Goal: Information Seeking & Learning: Learn about a topic

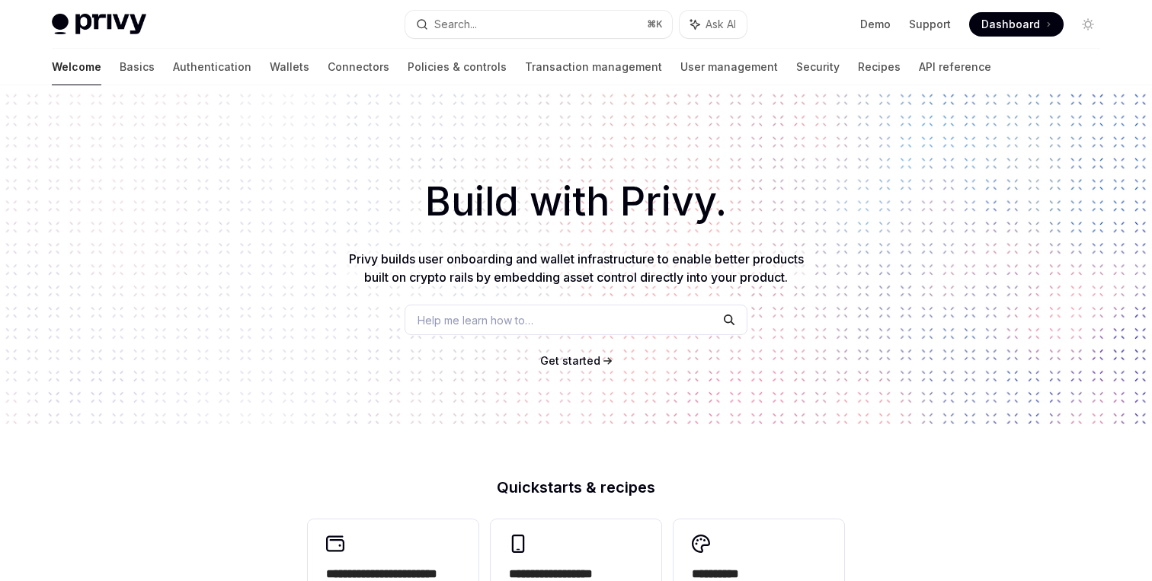
click at [270, 62] on link "Wallets" at bounding box center [290, 67] width 40 height 37
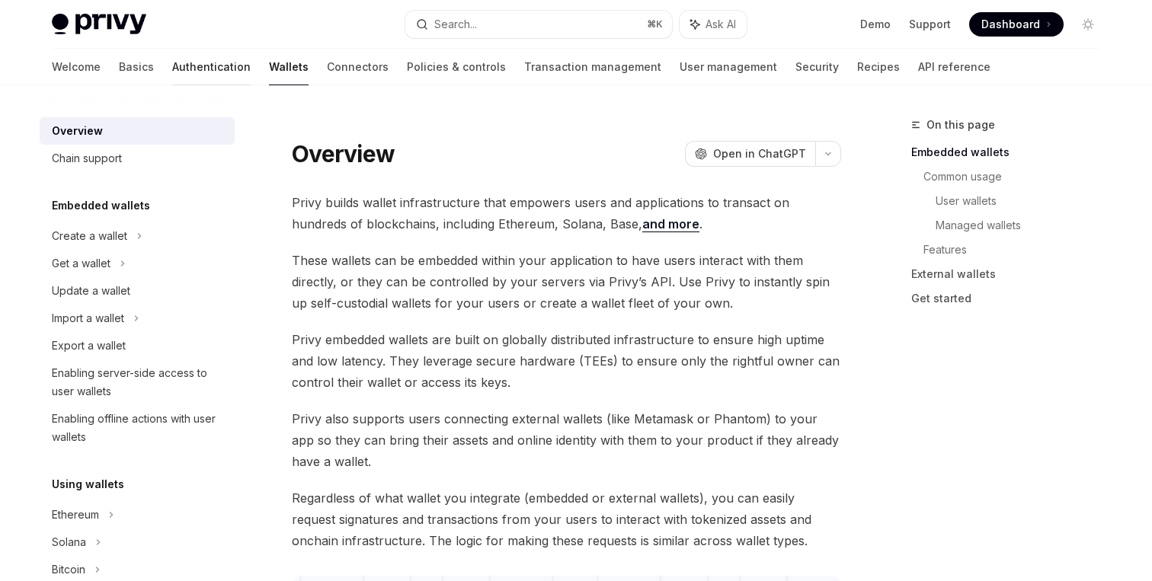
click at [172, 70] on link "Authentication" at bounding box center [211, 67] width 78 height 37
type textarea "*"
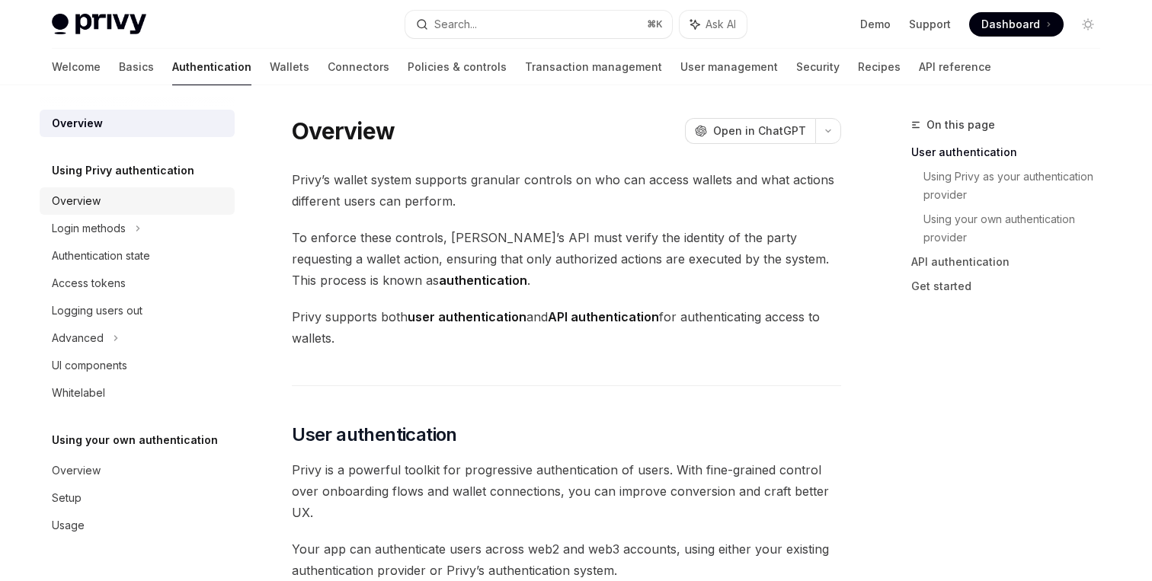
click at [116, 198] on div "Overview" at bounding box center [139, 201] width 174 height 18
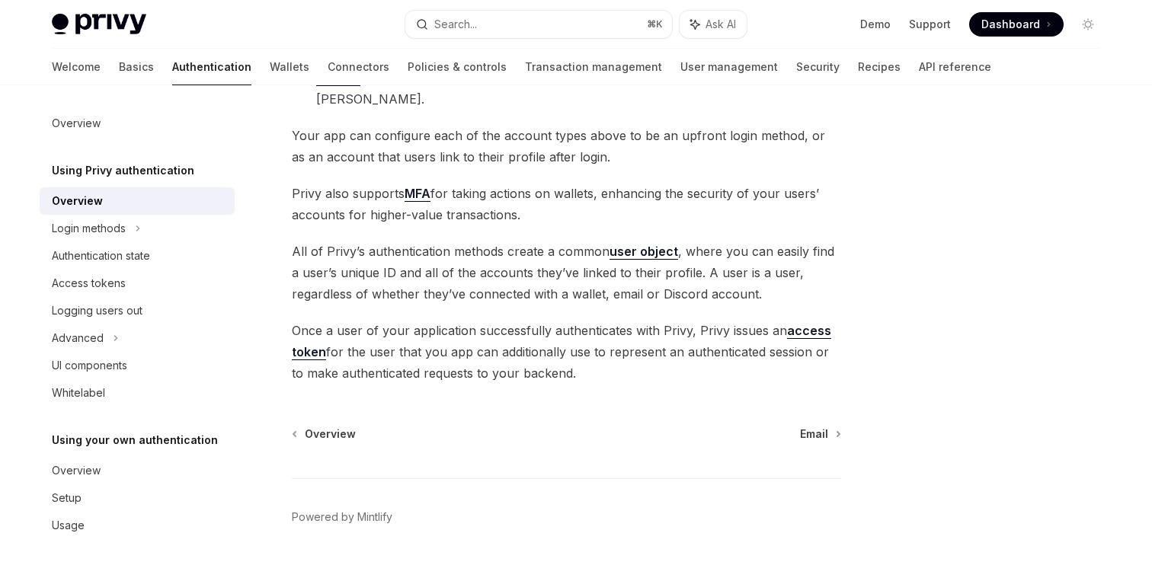
scroll to position [321, 0]
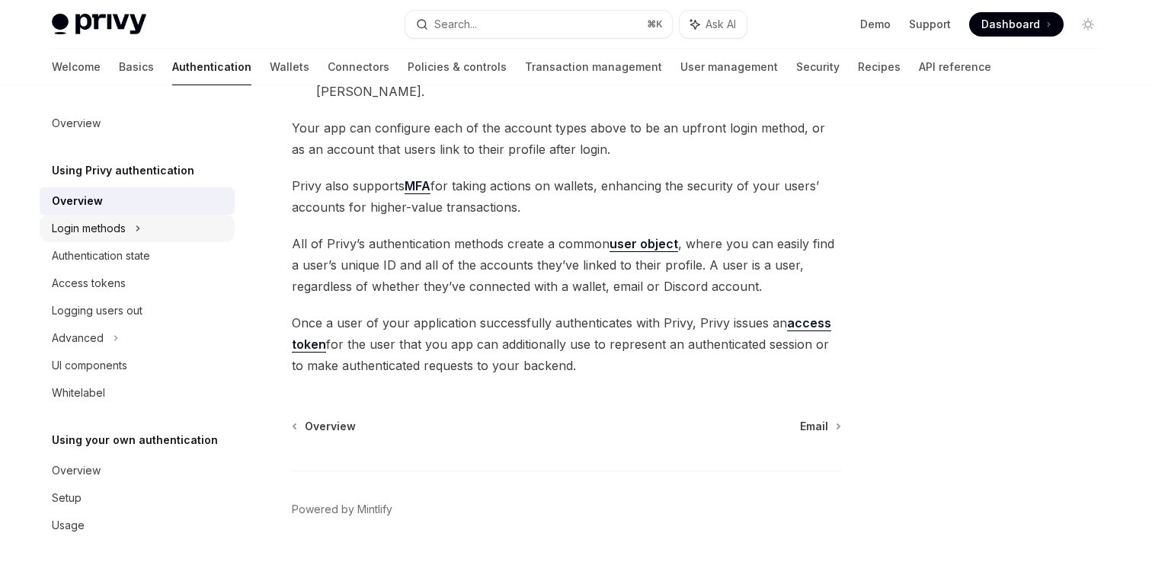
click at [97, 229] on div "Login methods" at bounding box center [89, 228] width 74 height 18
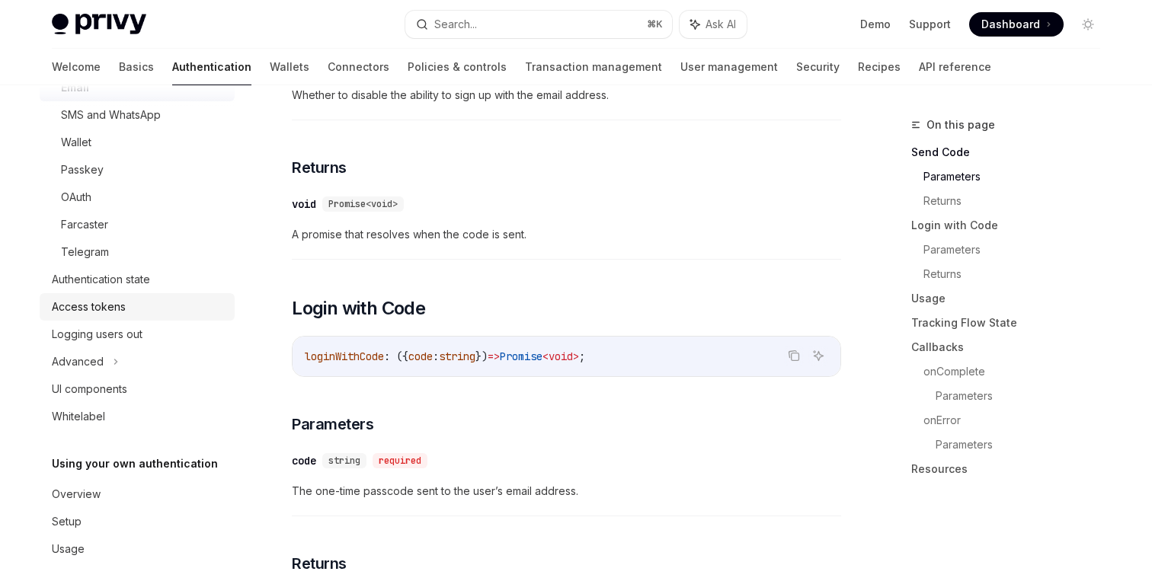
scroll to position [181, 0]
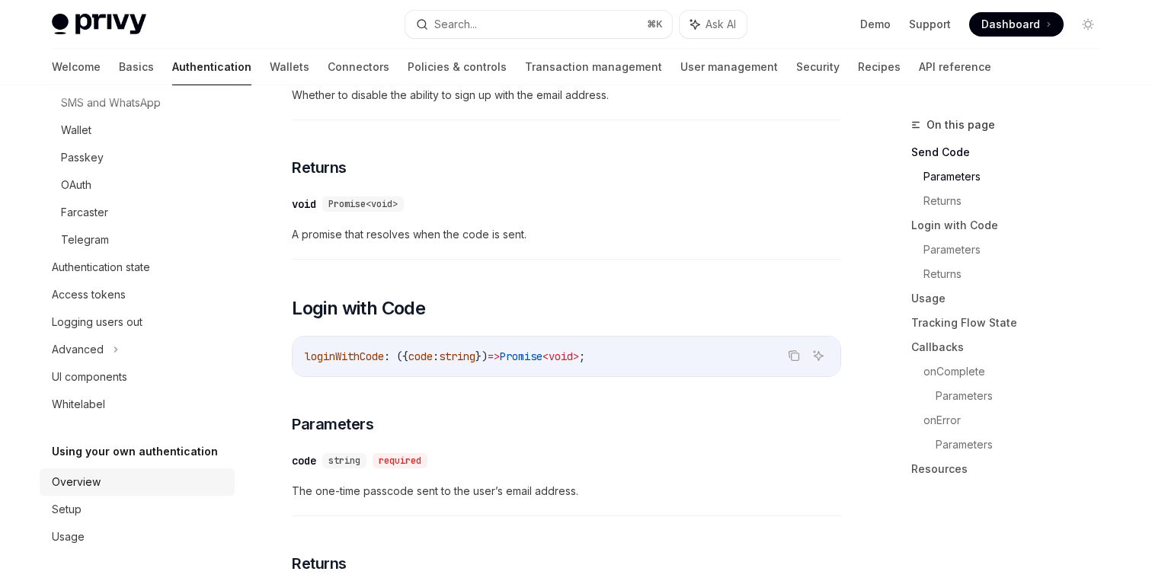
click at [153, 484] on div "Overview" at bounding box center [139, 482] width 174 height 18
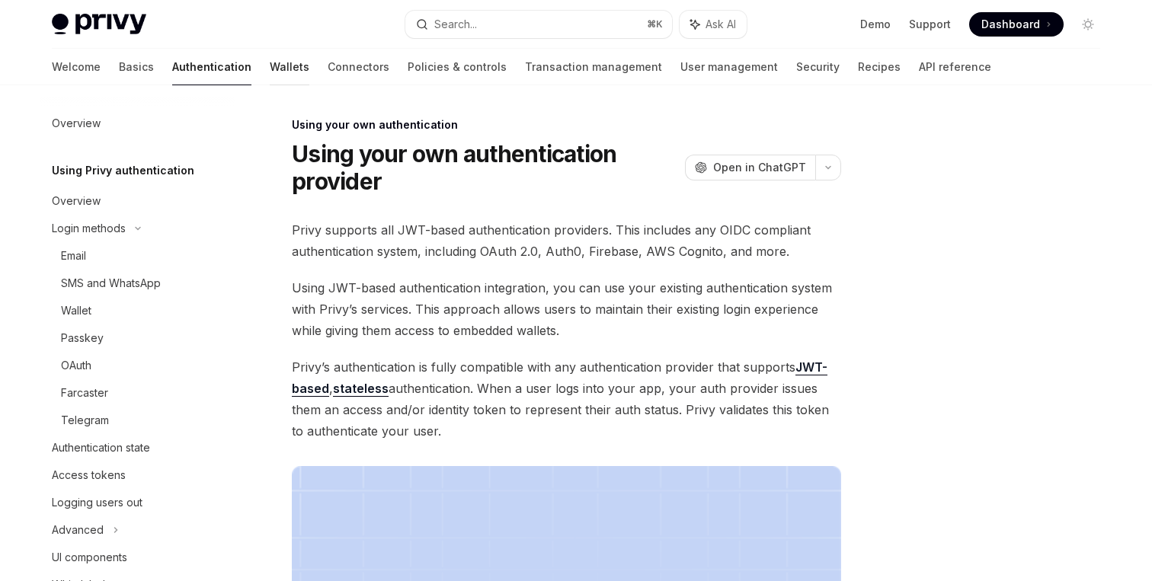
click at [270, 62] on link "Wallets" at bounding box center [290, 67] width 40 height 37
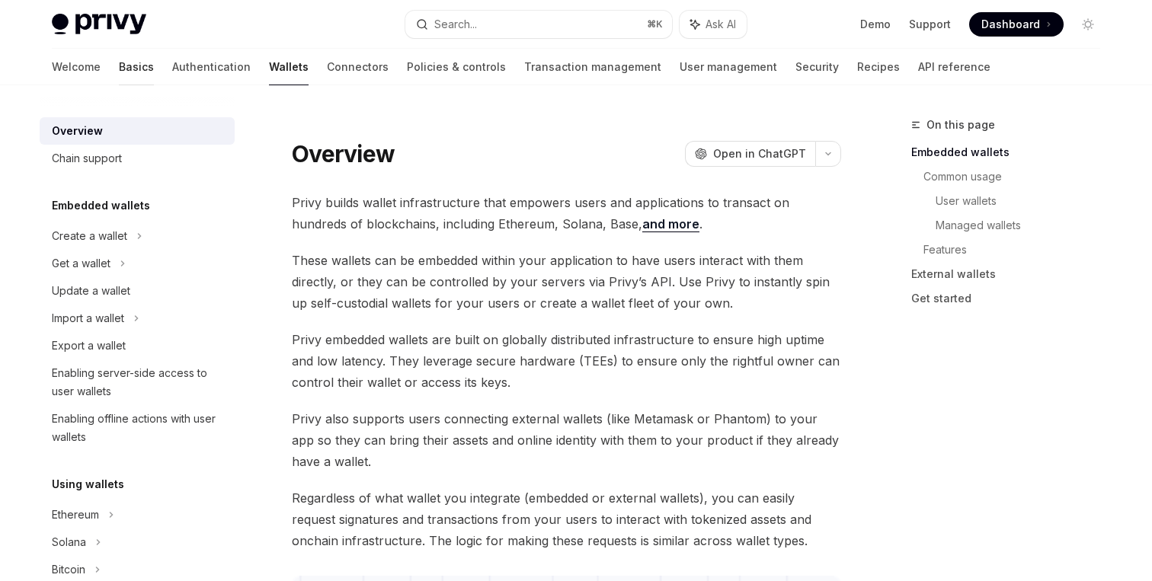
click at [119, 61] on link "Basics" at bounding box center [136, 67] width 35 height 37
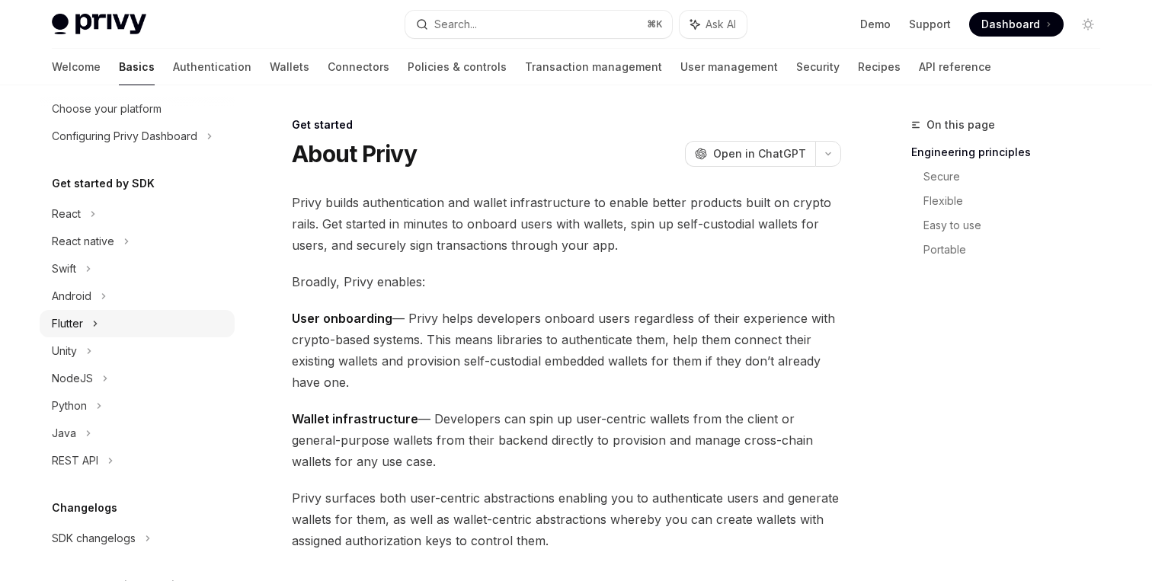
scroll to position [98, 0]
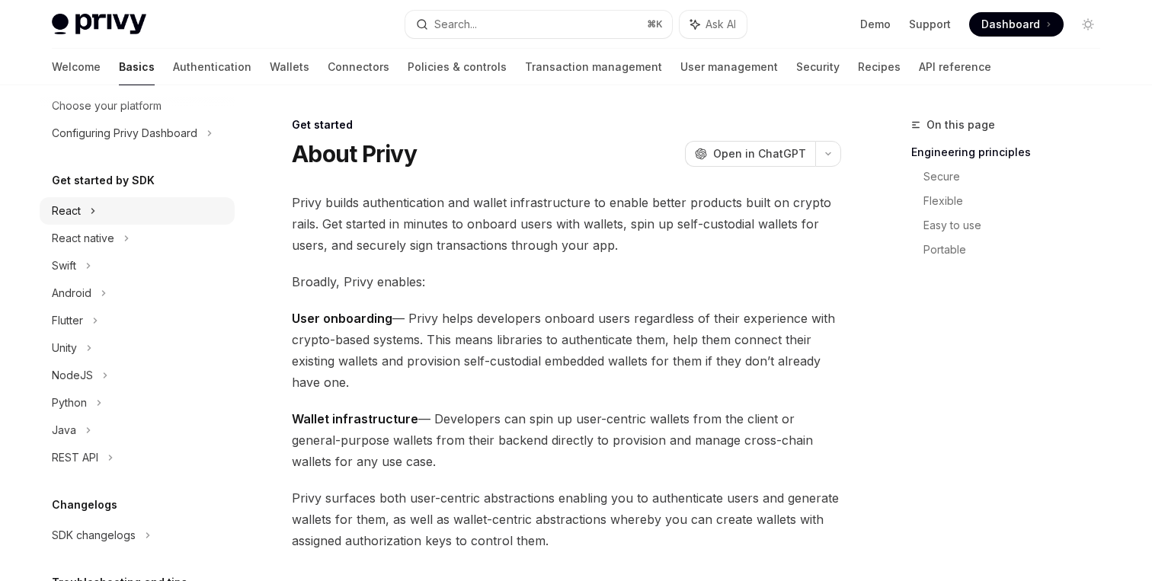
click at [174, 209] on div "React" at bounding box center [137, 210] width 195 height 27
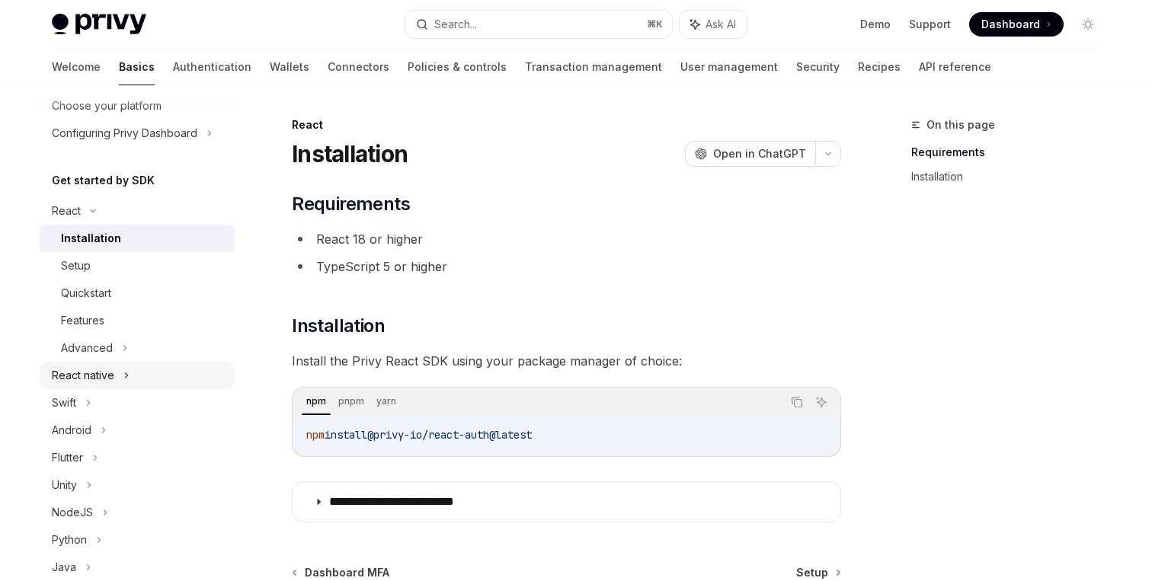
click at [153, 380] on div "React native" at bounding box center [137, 375] width 195 height 27
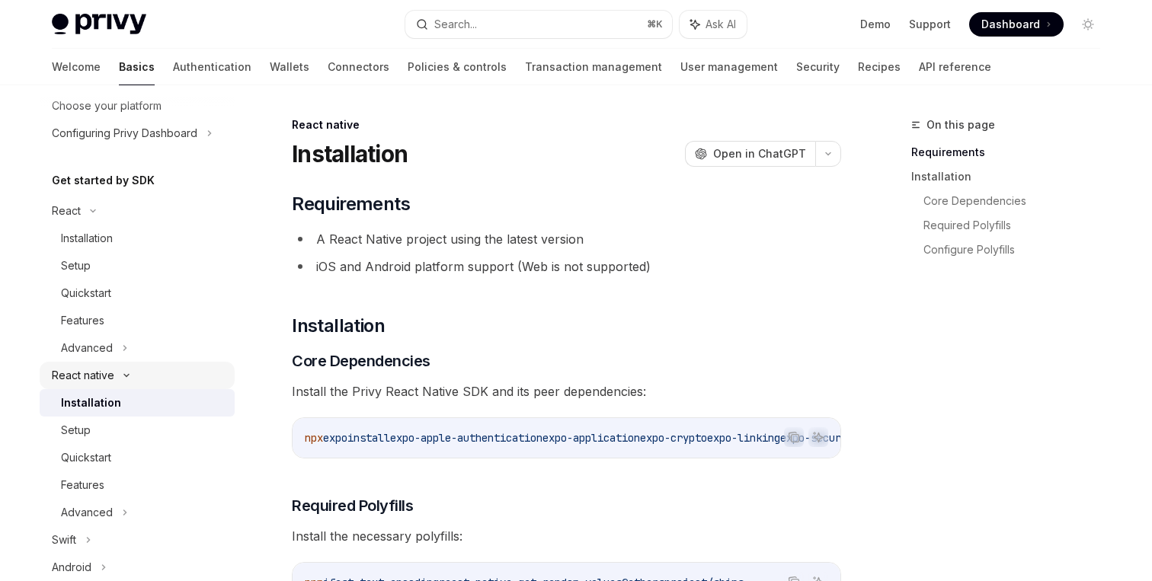
click at [153, 380] on div "React native" at bounding box center [137, 375] width 195 height 27
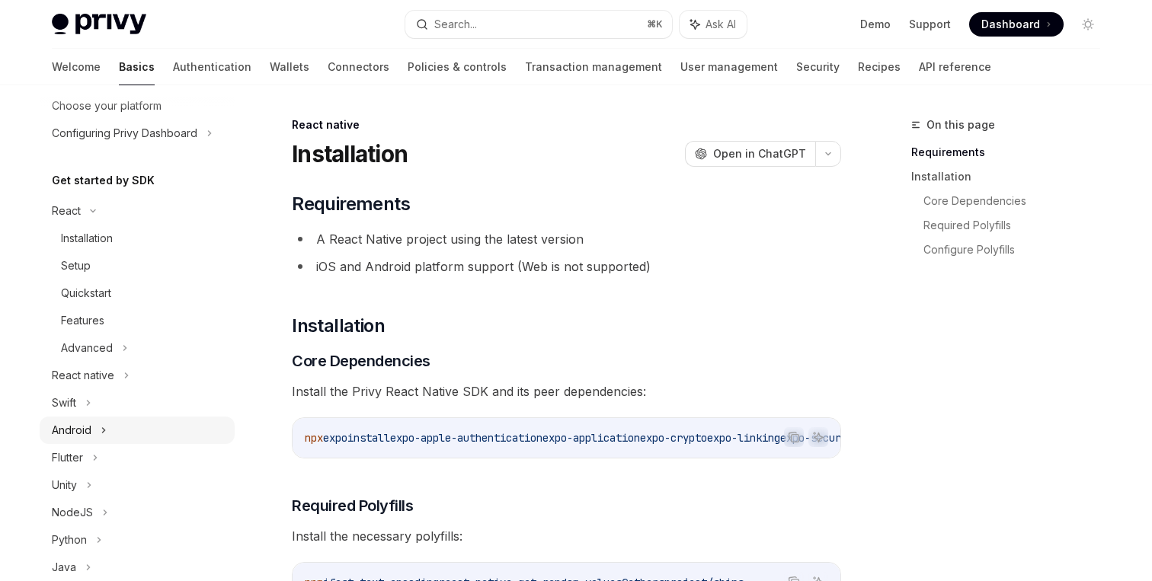
click at [136, 430] on div "Android" at bounding box center [137, 430] width 195 height 27
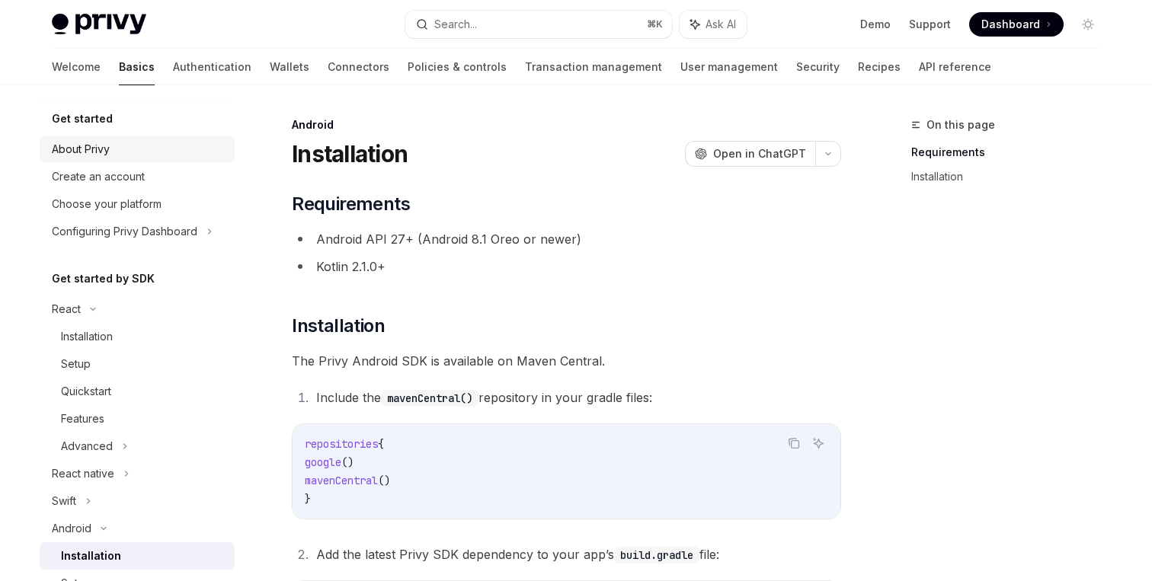
click at [121, 152] on div "About Privy" at bounding box center [139, 149] width 174 height 18
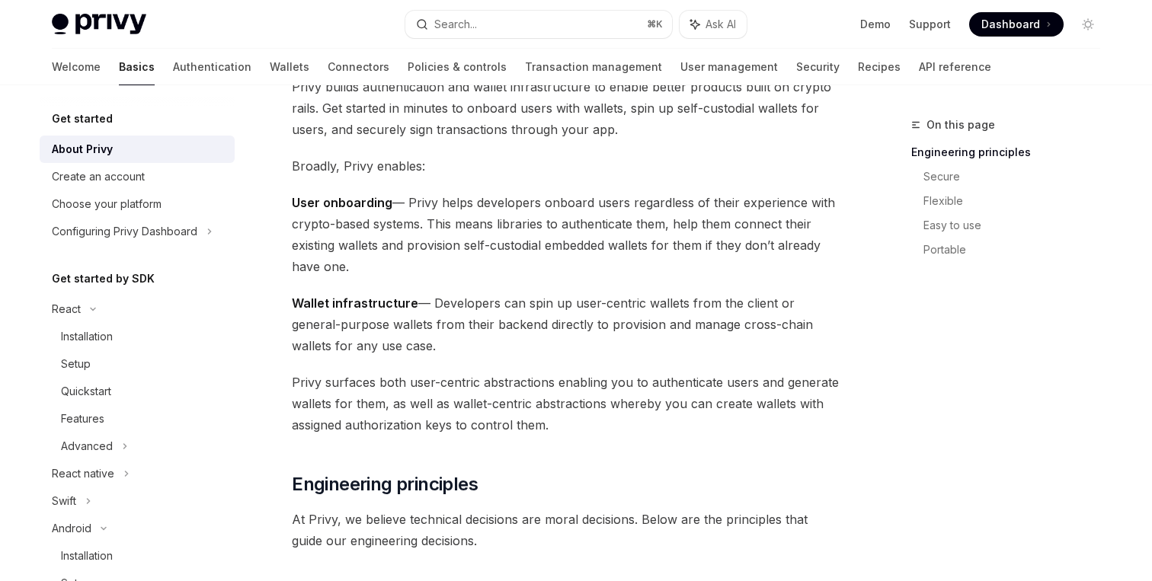
scroll to position [101, 0]
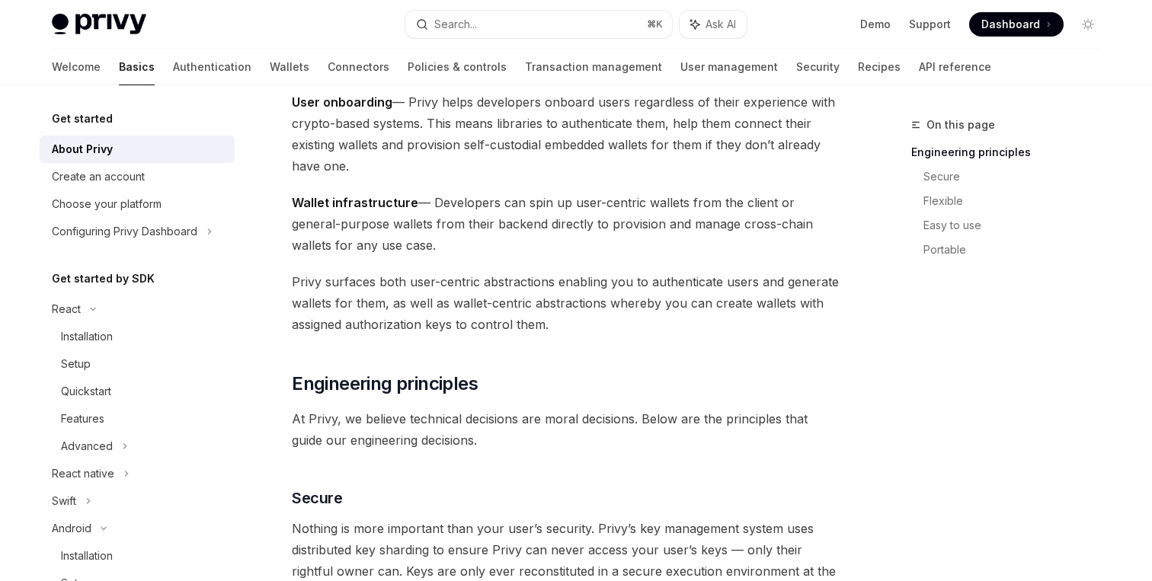
scroll to position [220, 0]
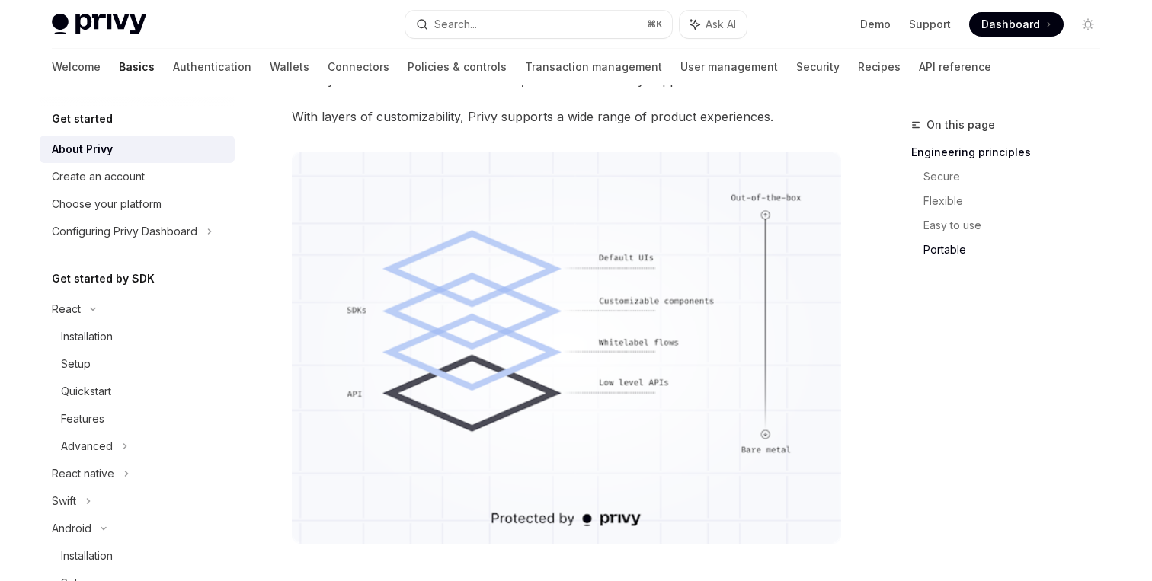
scroll to position [1217, 0]
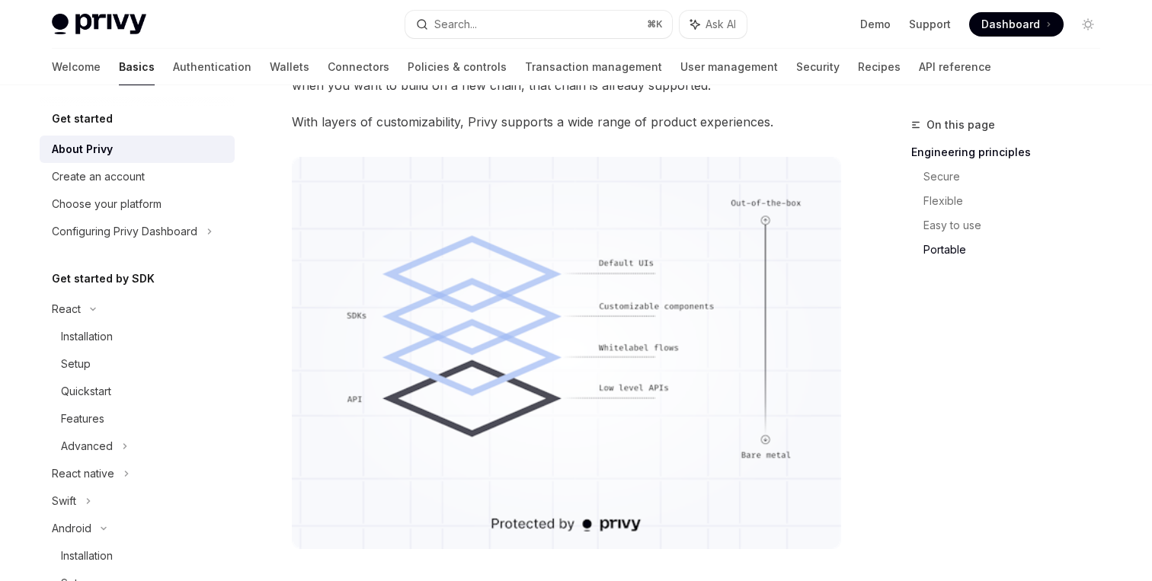
click at [887, 270] on div "On this page Engineering principles Secure Flexible Easy to use Portable" at bounding box center [997, 195] width 232 height 158
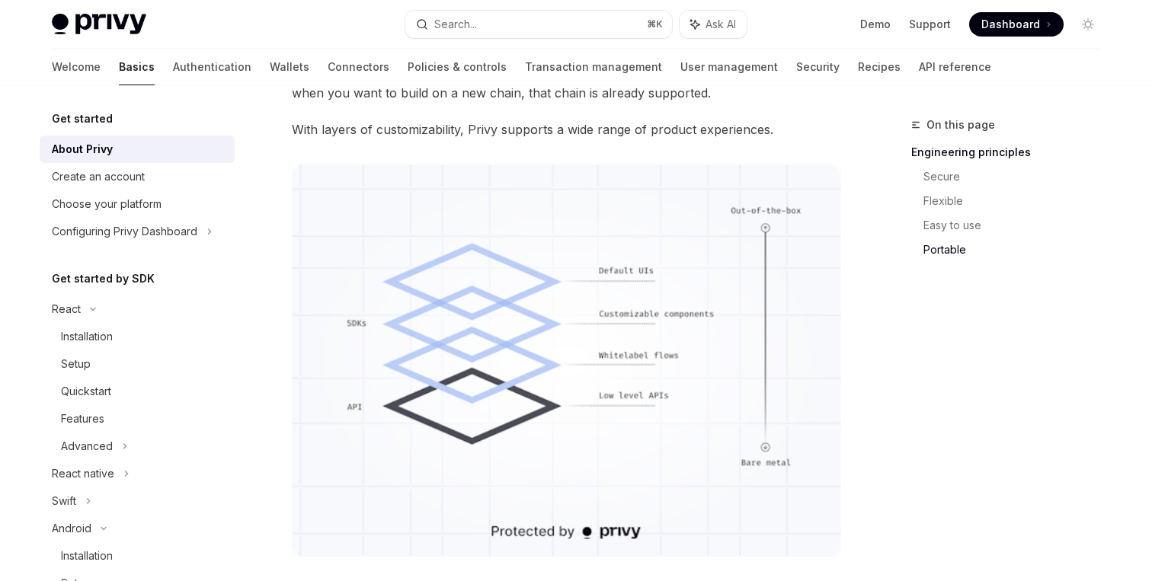
scroll to position [1216, 0]
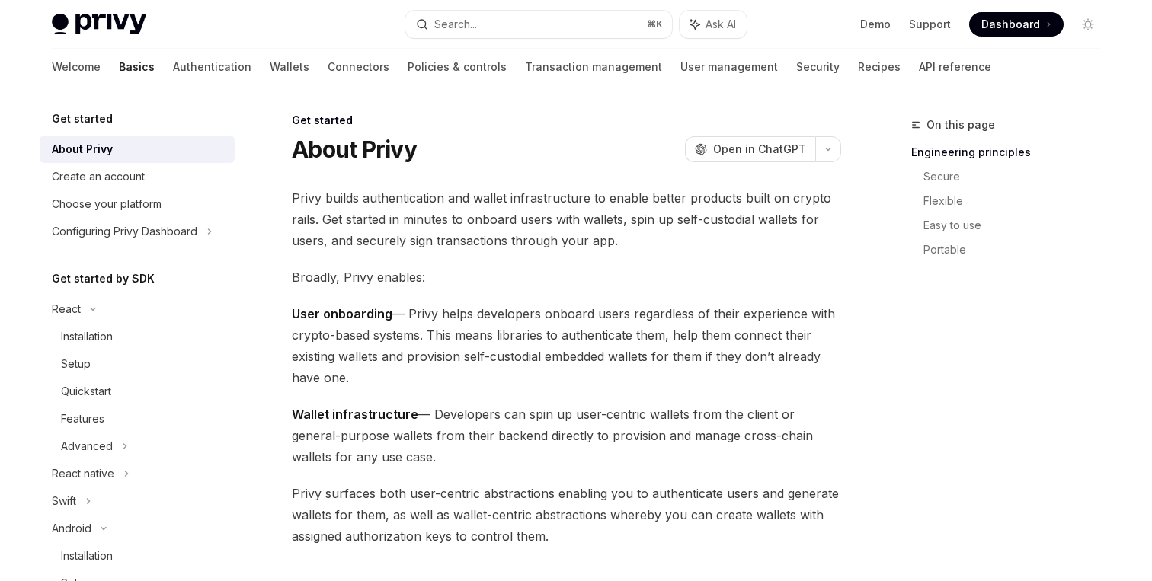
scroll to position [0, 0]
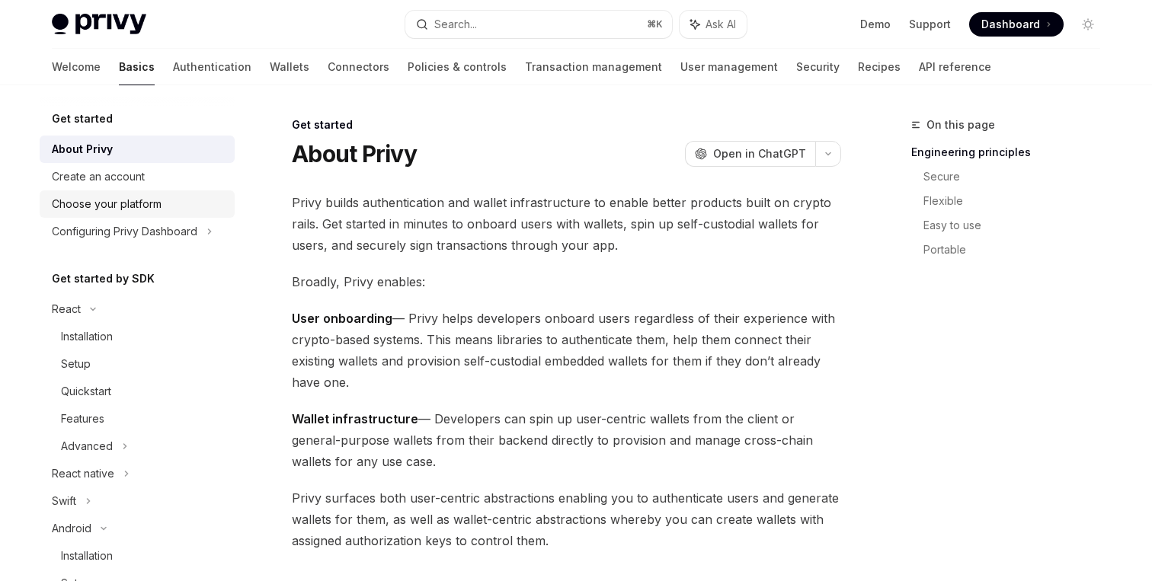
click at [202, 207] on div "Choose your platform" at bounding box center [139, 204] width 174 height 18
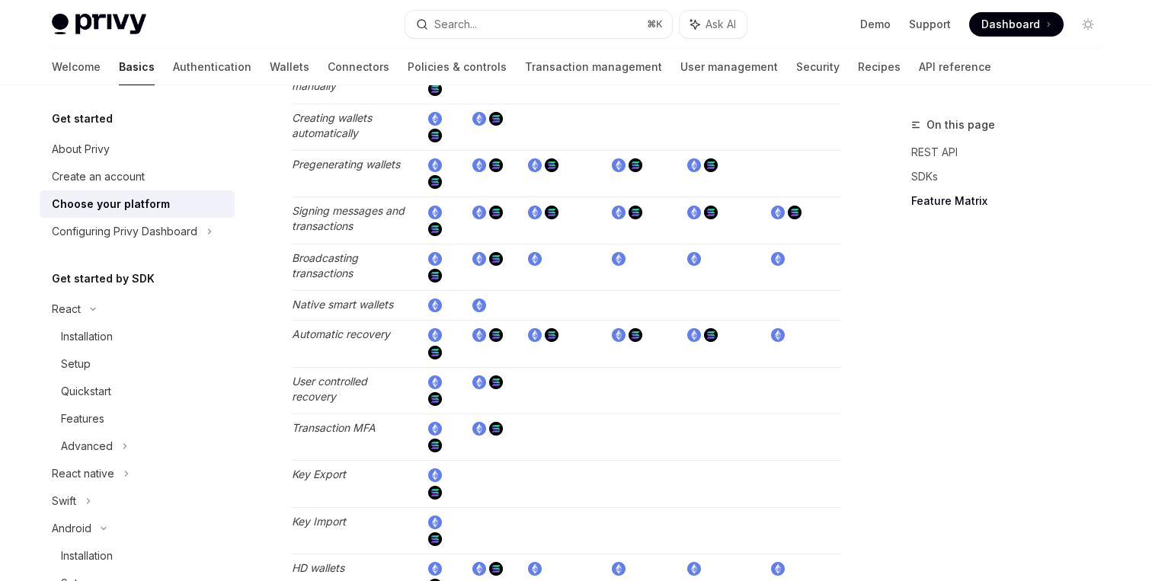
scroll to position [2047, 0]
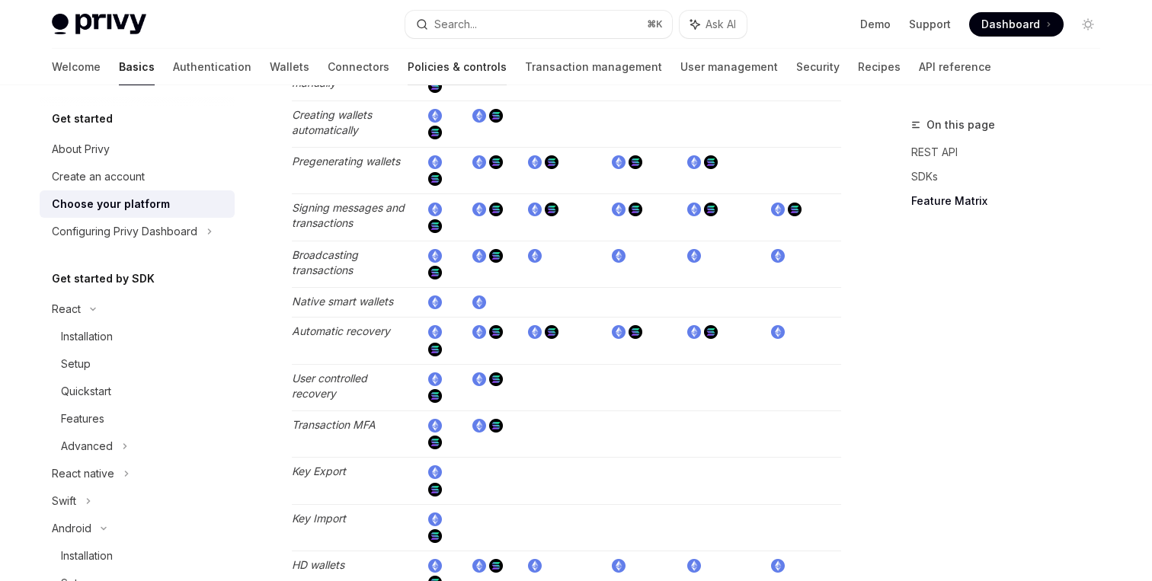
click at [408, 65] on link "Policies & controls" at bounding box center [457, 67] width 99 height 37
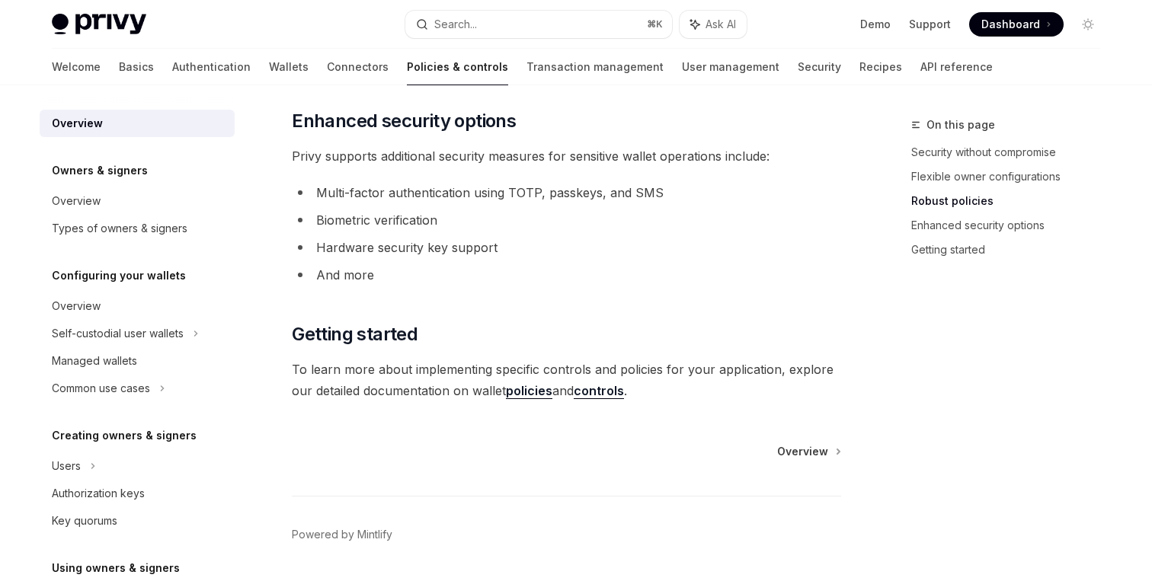
scroll to position [1352, 0]
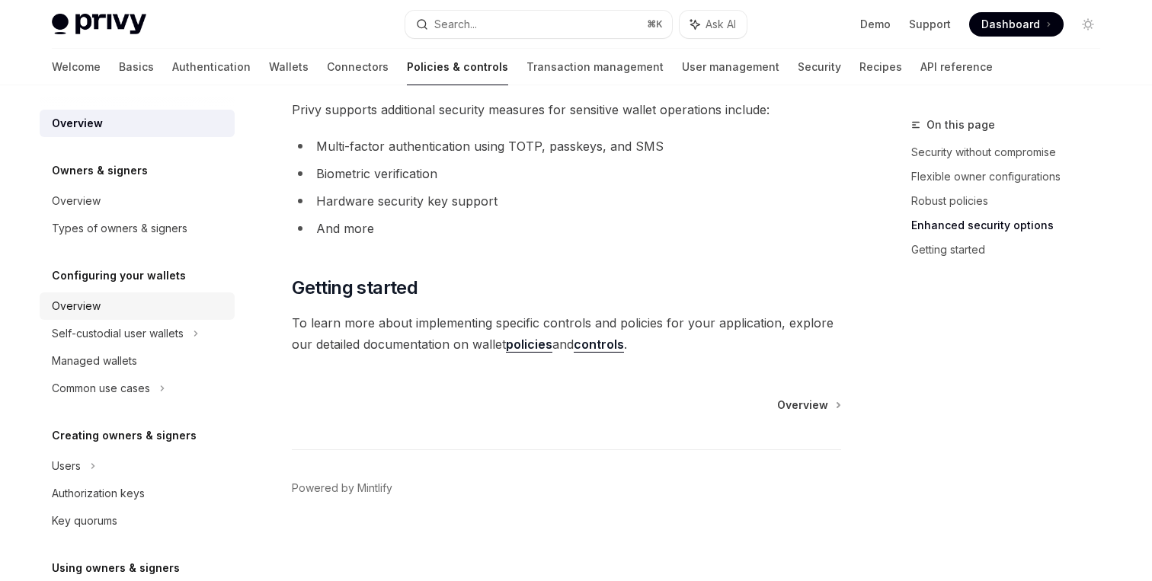
click at [147, 299] on div "Overview" at bounding box center [139, 306] width 174 height 18
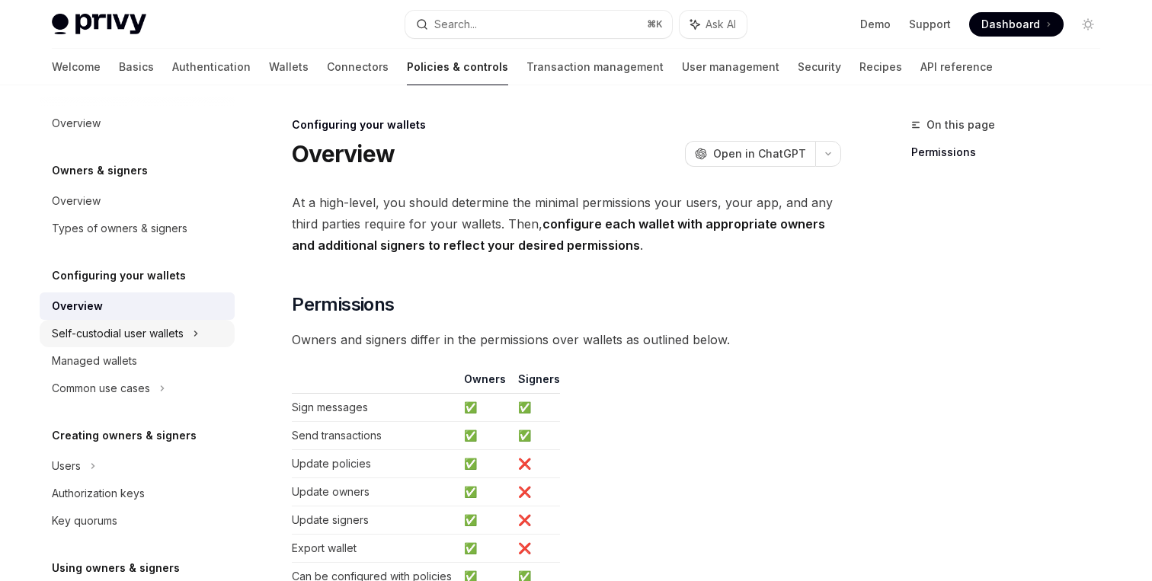
click at [177, 336] on div "Self-custodial user wallets" at bounding box center [118, 334] width 132 height 18
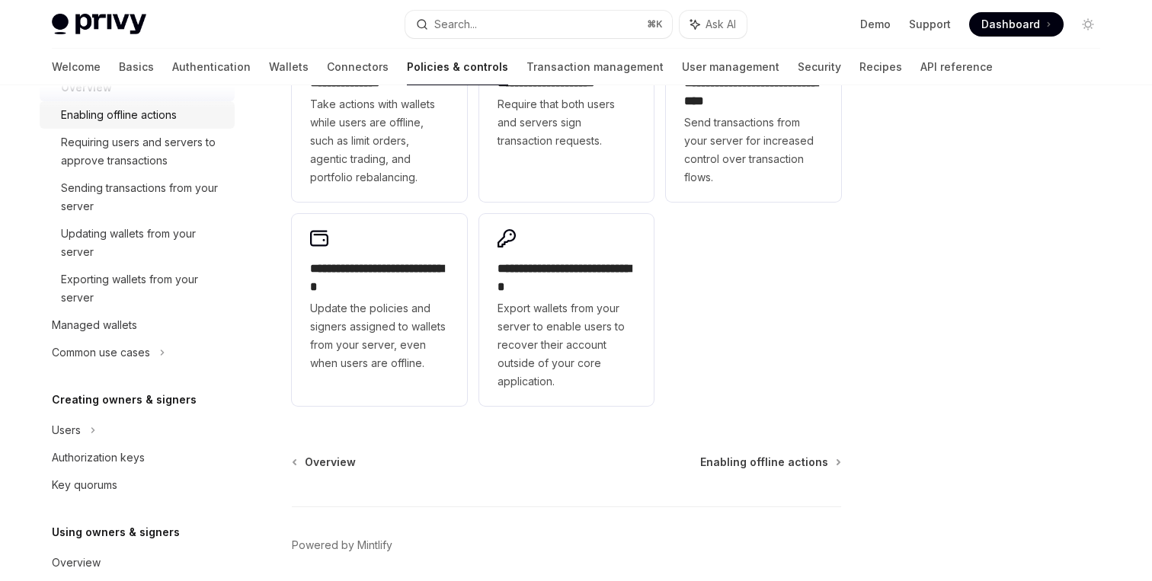
scroll to position [275, 0]
click at [181, 315] on div "Managed wallets" at bounding box center [139, 324] width 174 height 18
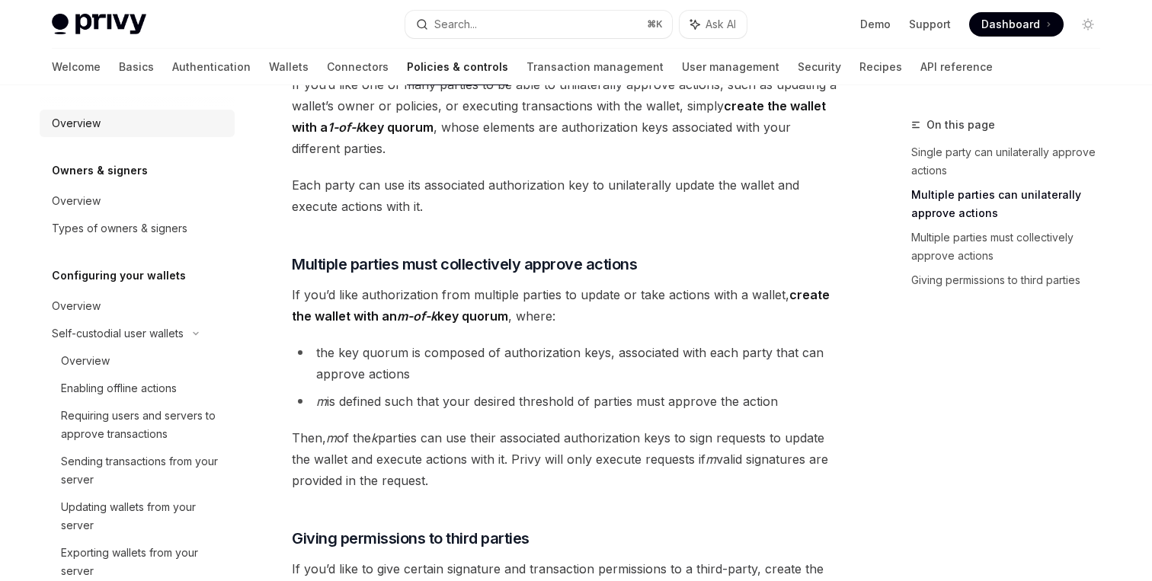
click at [126, 122] on div "Overview" at bounding box center [139, 123] width 174 height 18
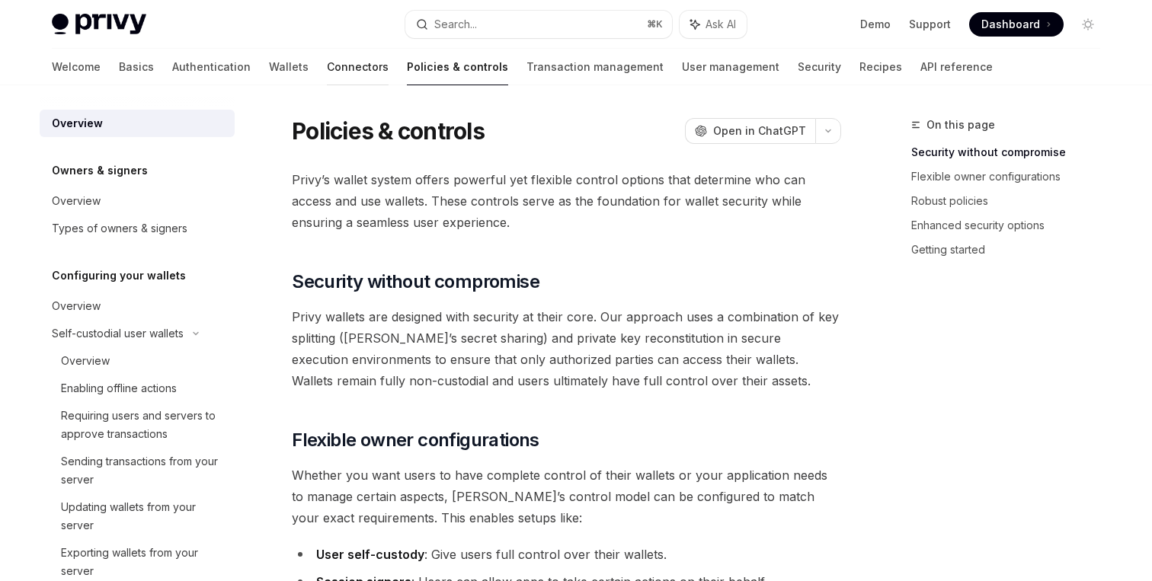
click at [327, 66] on link "Connectors" at bounding box center [358, 67] width 62 height 37
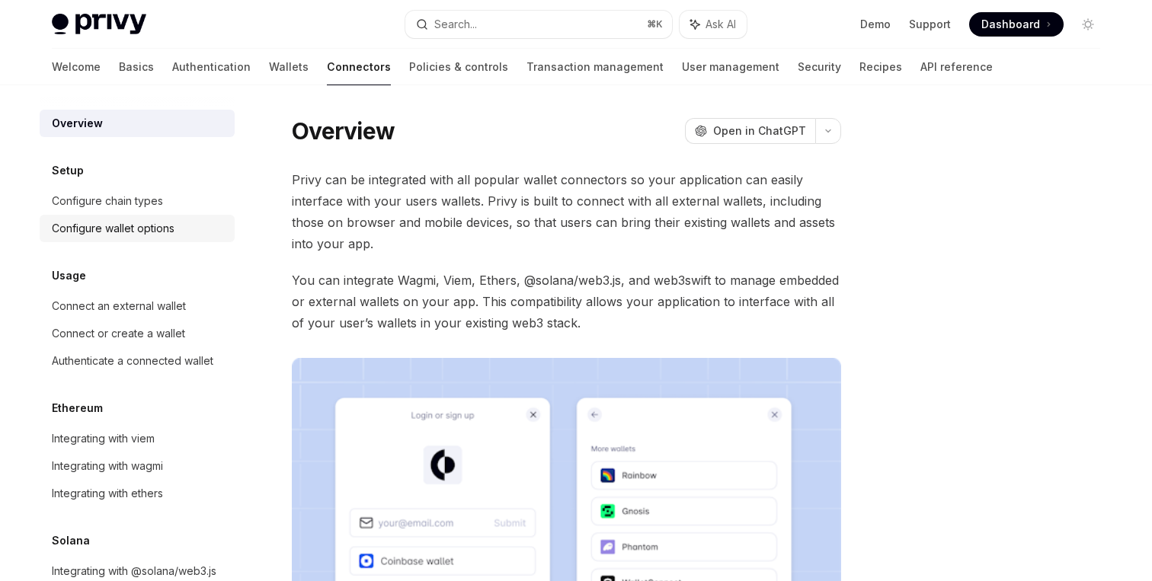
click at [158, 227] on div "Configure wallet options" at bounding box center [113, 228] width 123 height 18
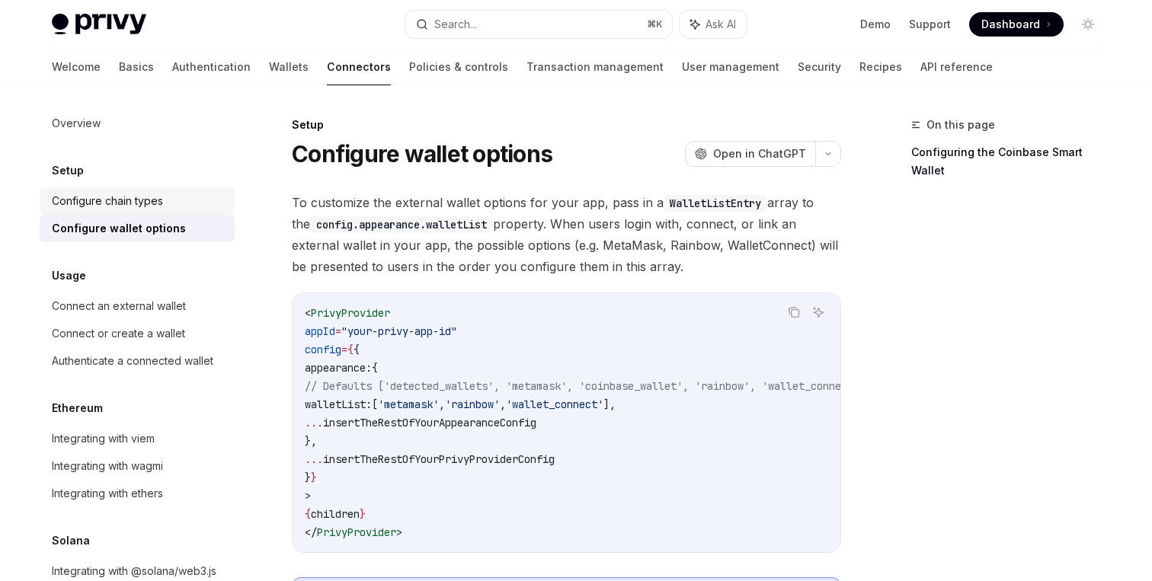
click at [158, 197] on div "Configure chain types" at bounding box center [107, 201] width 111 height 18
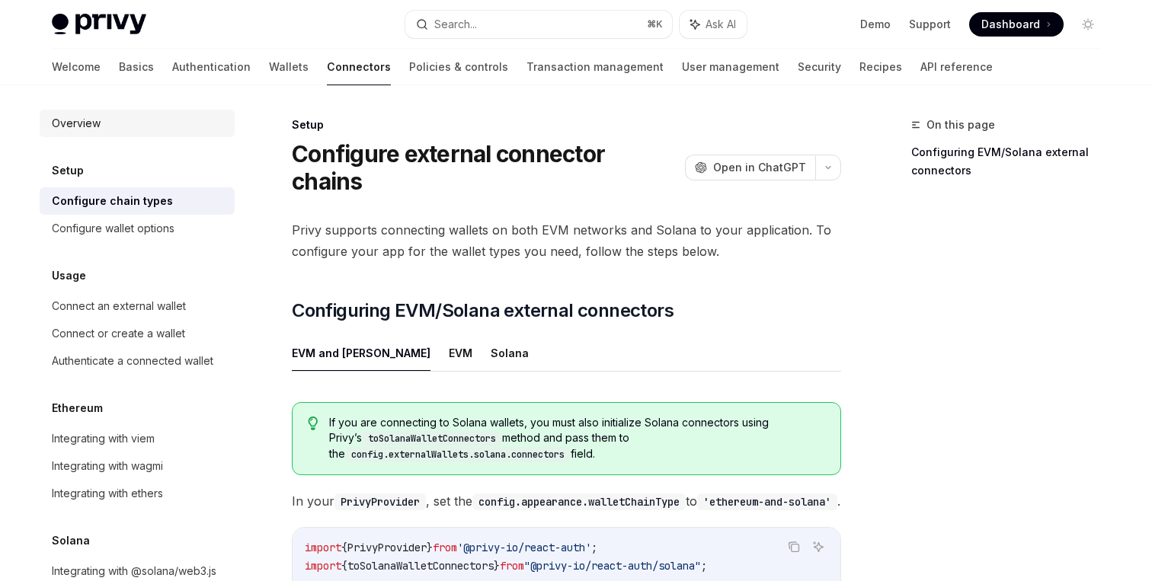
click at [103, 126] on div "Overview" at bounding box center [139, 123] width 174 height 18
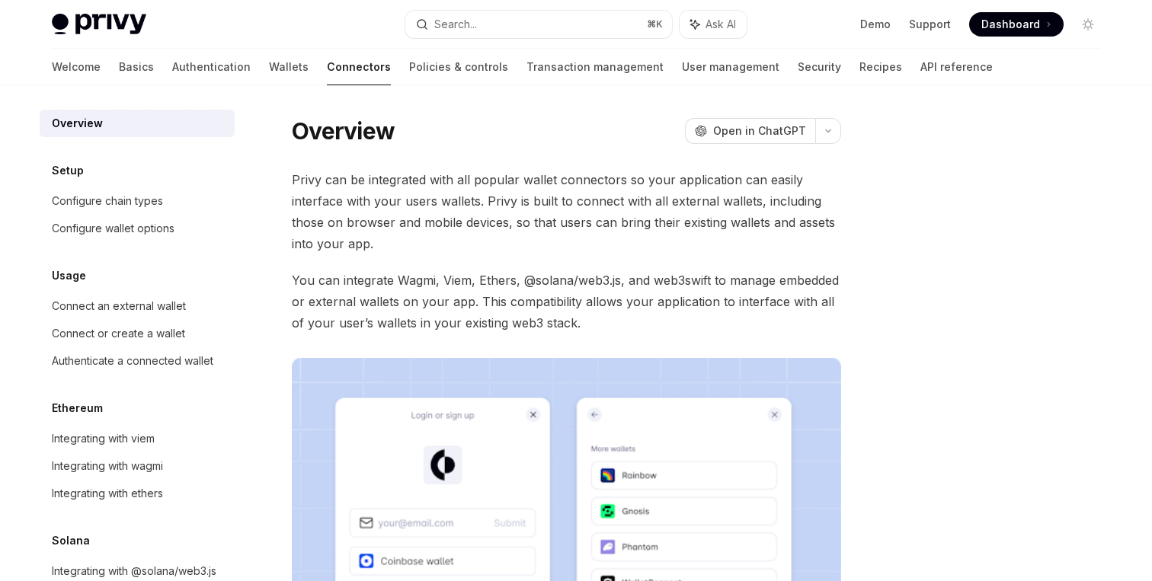
click at [970, 321] on div at bounding box center [997, 348] width 232 height 465
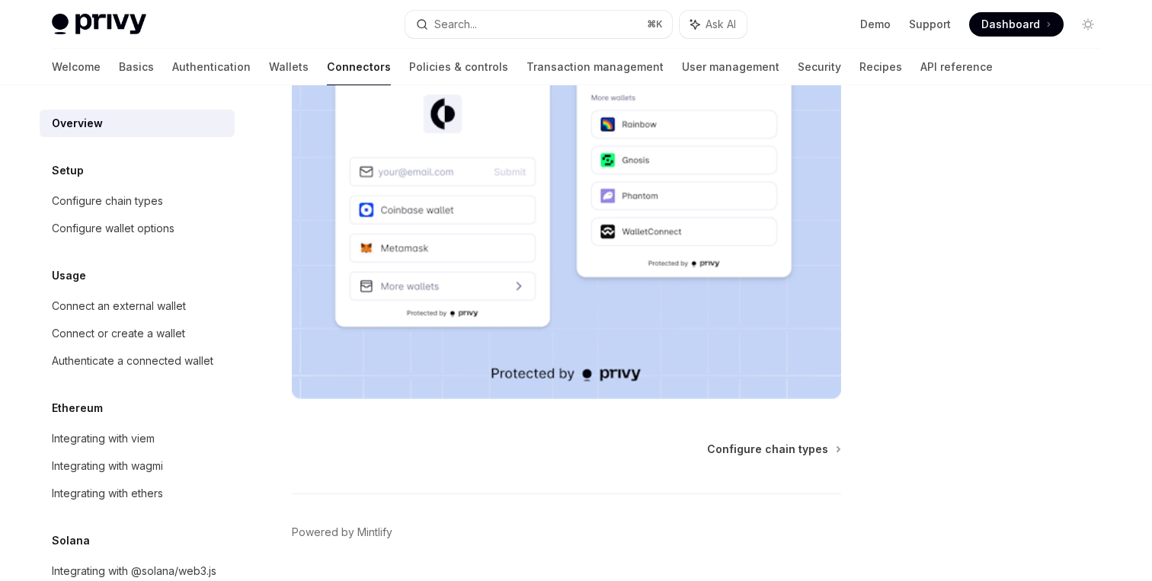
scroll to position [395, 0]
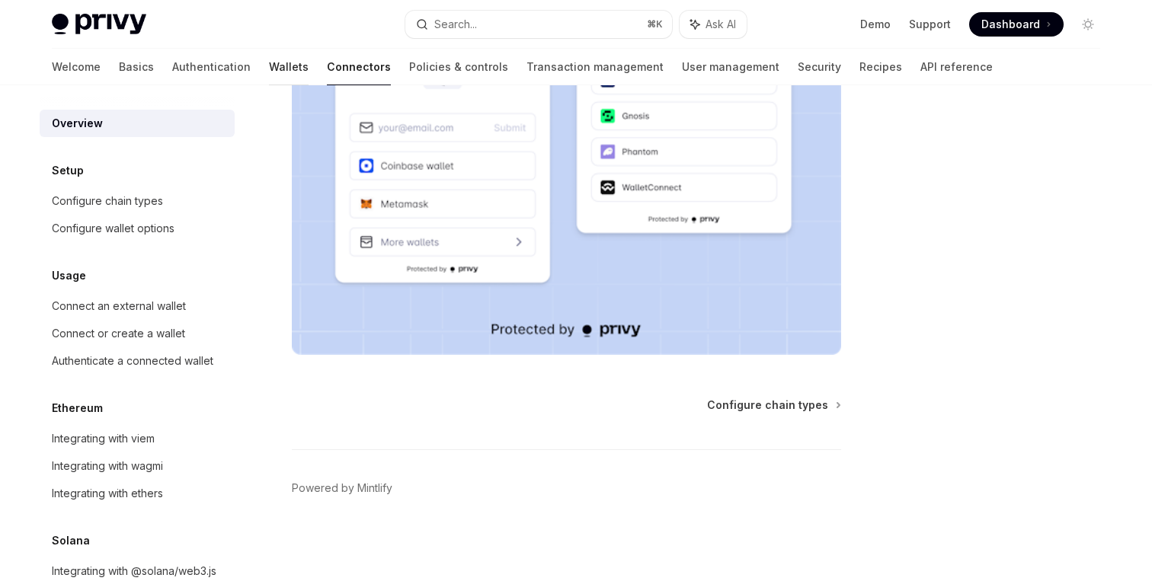
click at [269, 76] on link "Wallets" at bounding box center [289, 67] width 40 height 37
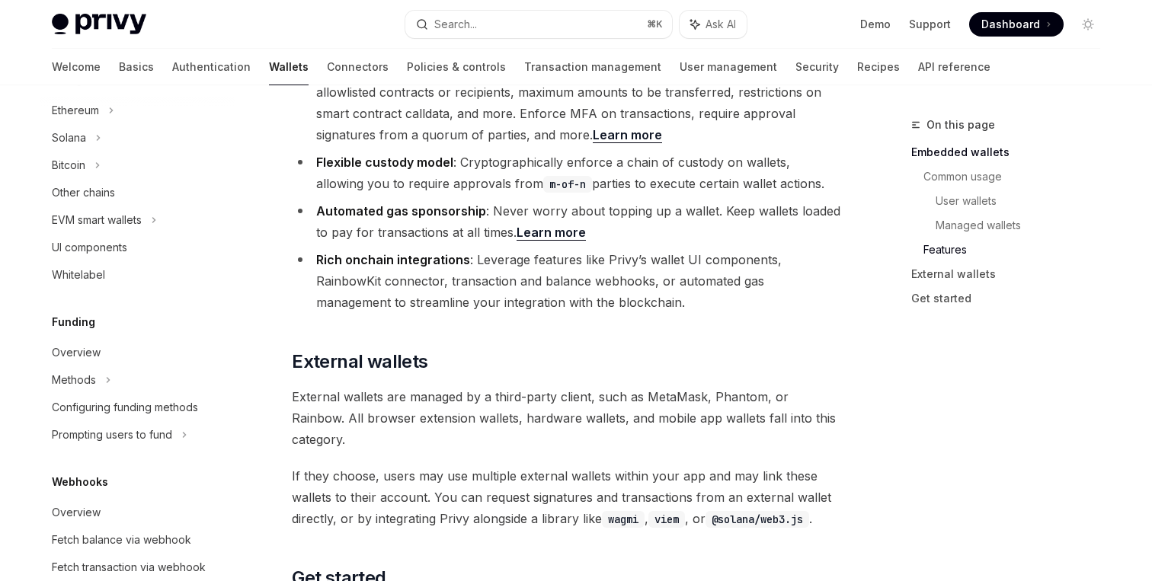
scroll to position [2021, 0]
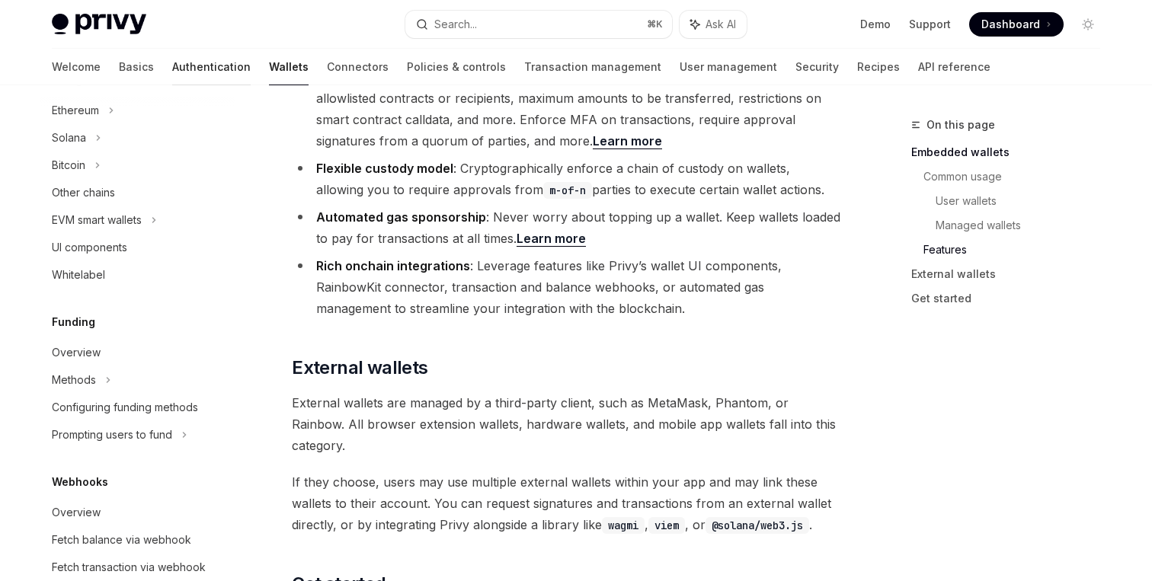
click at [172, 71] on link "Authentication" at bounding box center [211, 67] width 78 height 37
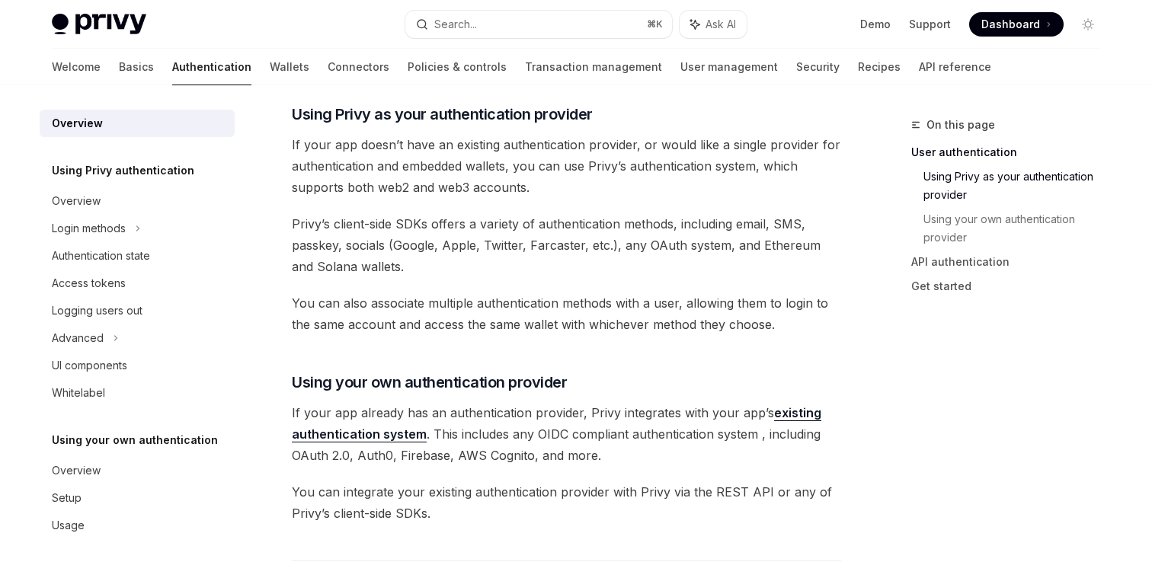
scroll to position [505, 0]
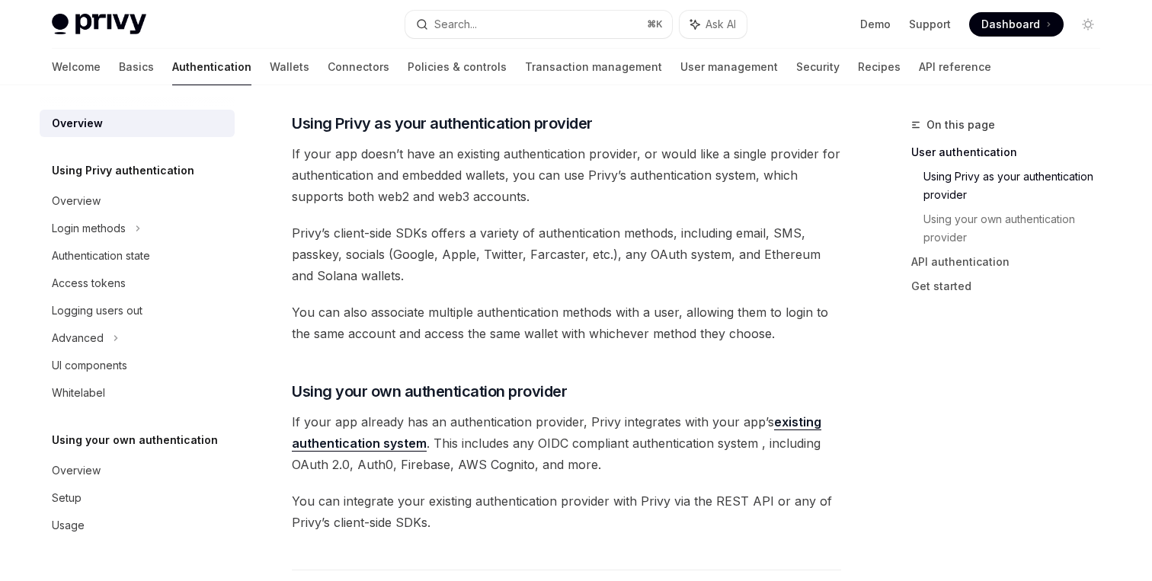
click at [842, 323] on div "Overview OpenAI Open in ChatGPT OpenAI Open in ChatGPT Privy’s wallet system su…" at bounding box center [423, 509] width 841 height 1796
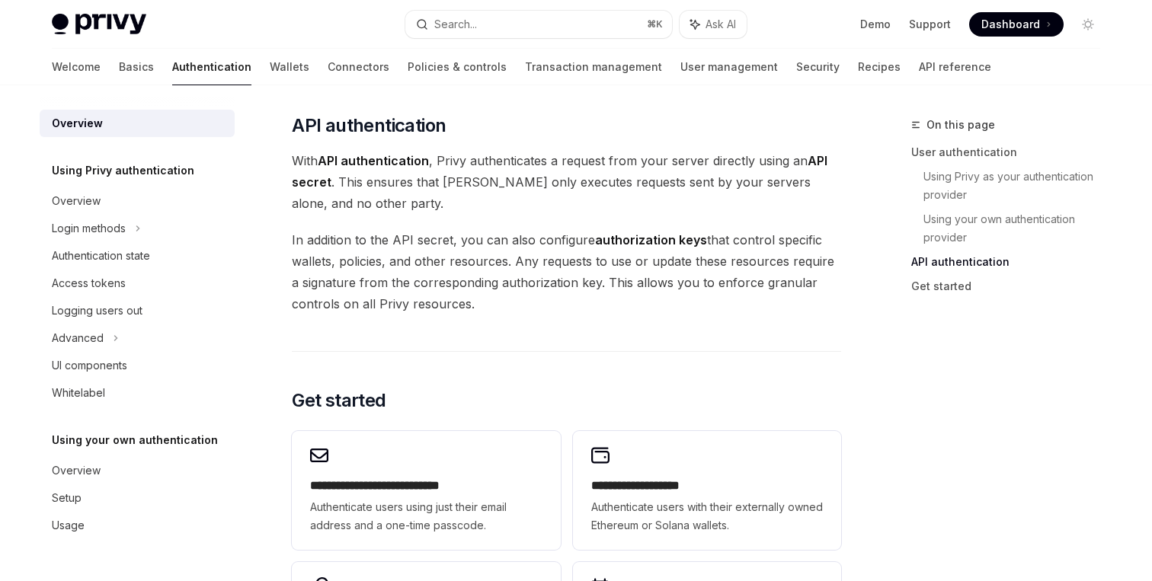
scroll to position [996, 0]
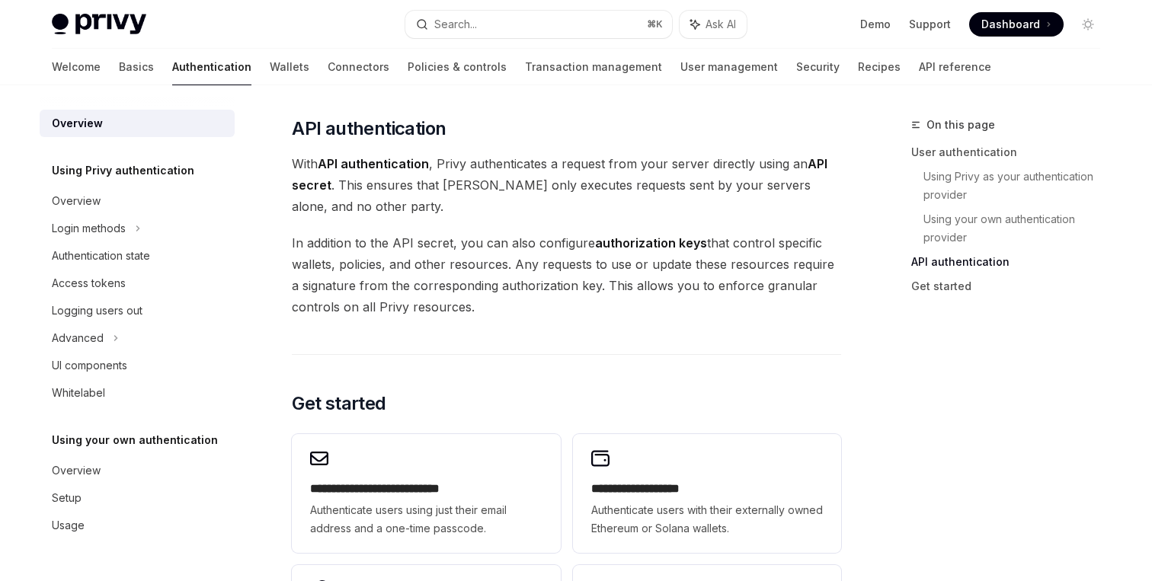
click at [878, 312] on div "On this page User authentication Using Privy as your authentication provider Us…" at bounding box center [576, 3] width 1073 height 1827
click at [898, 378] on div "On this page User authentication Using Privy as your authentication provider Us…" at bounding box center [997, 348] width 232 height 465
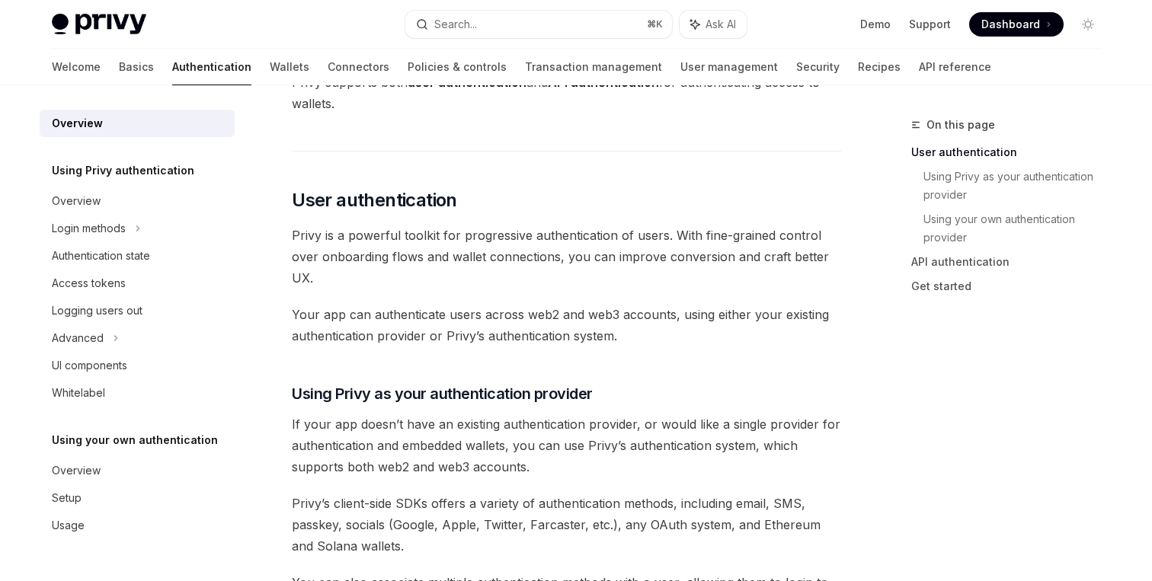
scroll to position [0, 0]
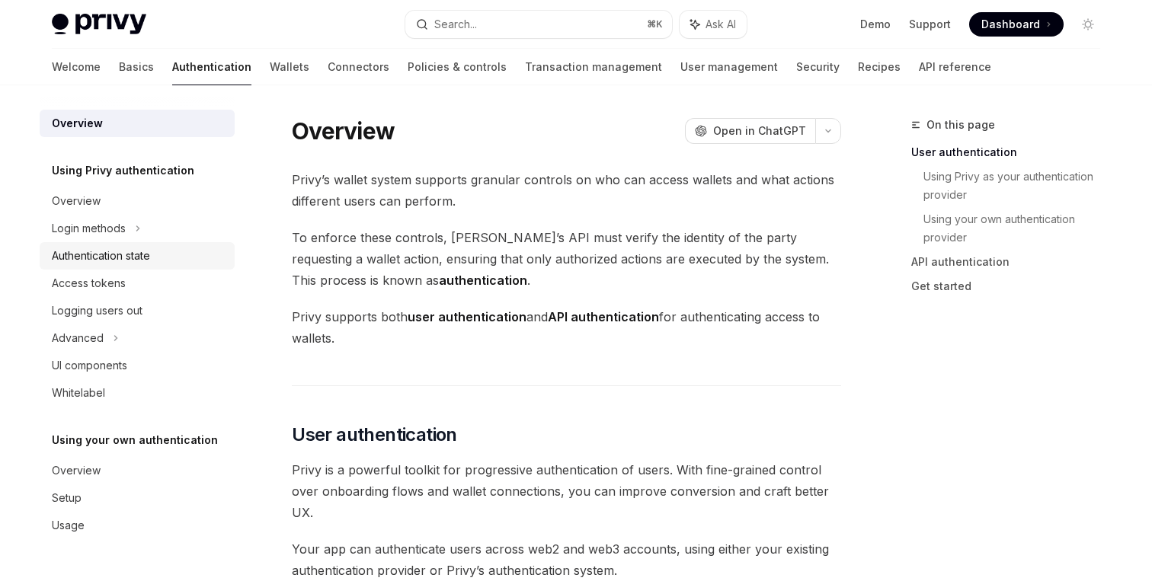
click at [165, 257] on div "Authentication state" at bounding box center [139, 256] width 174 height 18
type textarea "*"
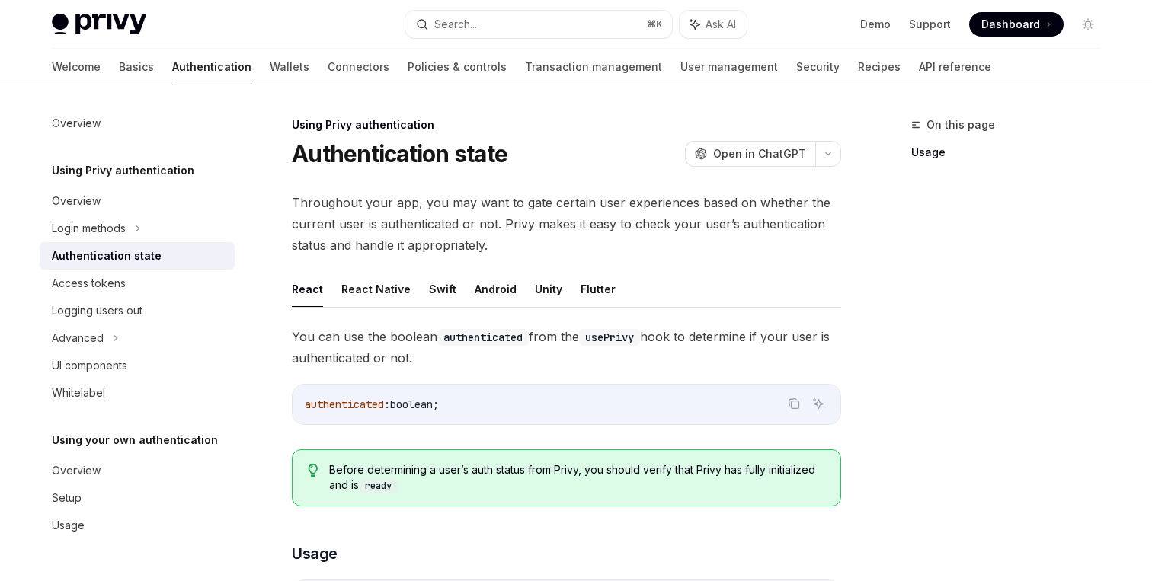
click at [902, 395] on div "On this page Usage" at bounding box center [997, 348] width 232 height 465
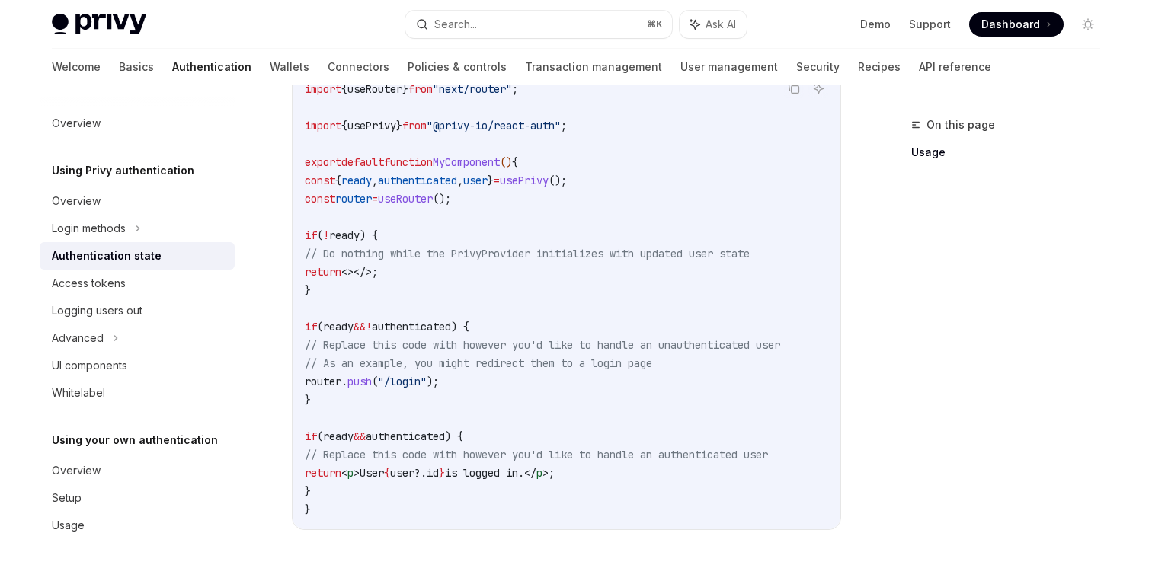
scroll to position [523, 0]
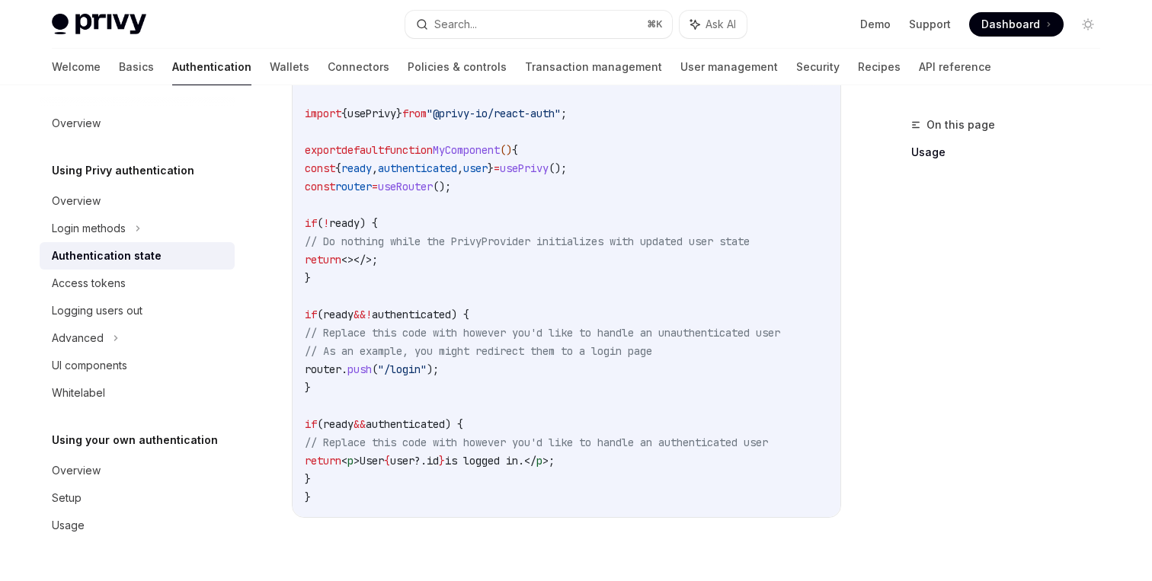
click at [949, 396] on div "On this page Usage" at bounding box center [997, 348] width 232 height 465
click at [977, 412] on div "On this page Usage" at bounding box center [997, 348] width 232 height 465
click at [954, 393] on div "On this page Usage" at bounding box center [997, 348] width 232 height 465
click at [985, 410] on div "On this page Usage" at bounding box center [997, 348] width 232 height 465
click at [963, 379] on div "On this page Usage" at bounding box center [997, 348] width 232 height 465
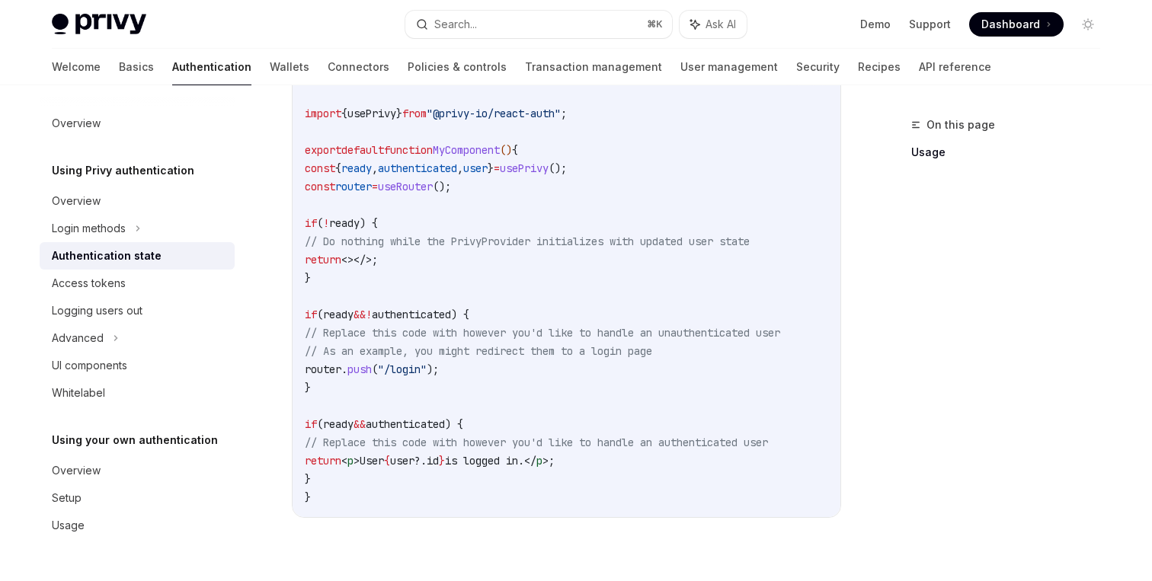
click at [981, 258] on div "On this page Usage" at bounding box center [997, 348] width 232 height 465
